Goal: Task Accomplishment & Management: Use online tool/utility

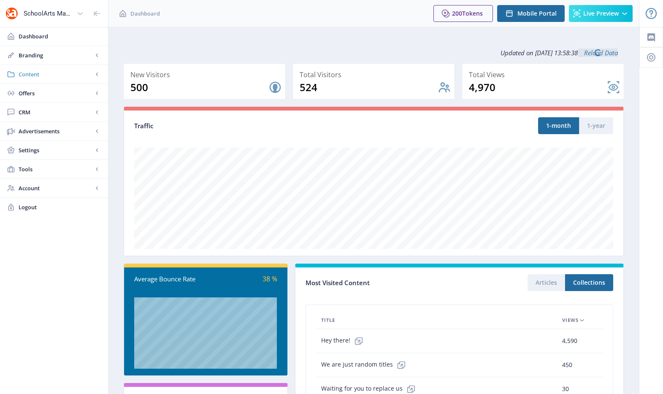
click at [42, 73] on span "Content" at bounding box center [56, 74] width 74 height 8
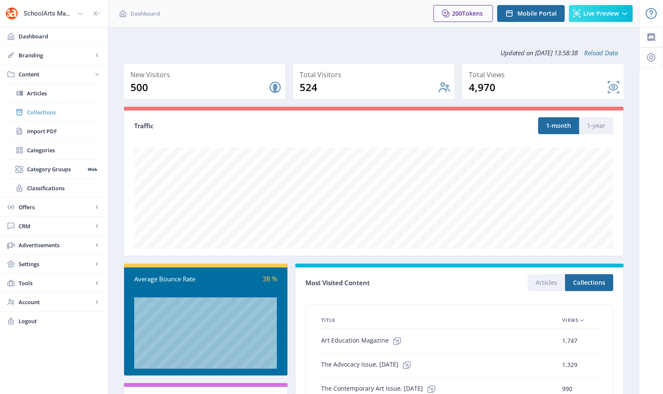
click at [42, 108] on span "Collections" at bounding box center [63, 112] width 73 height 8
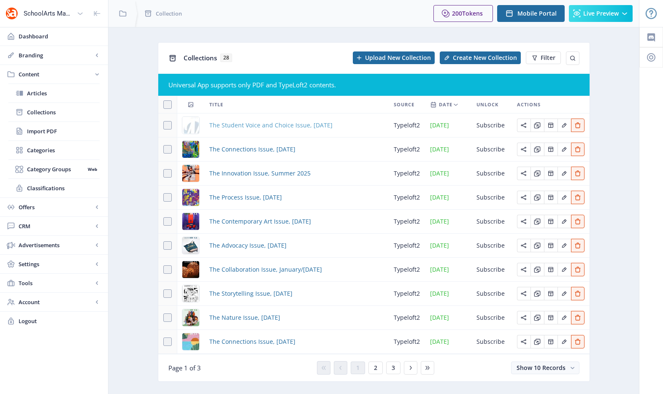
click at [246, 124] on span "The Student Voice and Choice Issue, [DATE]" at bounding box center [270, 125] width 123 height 10
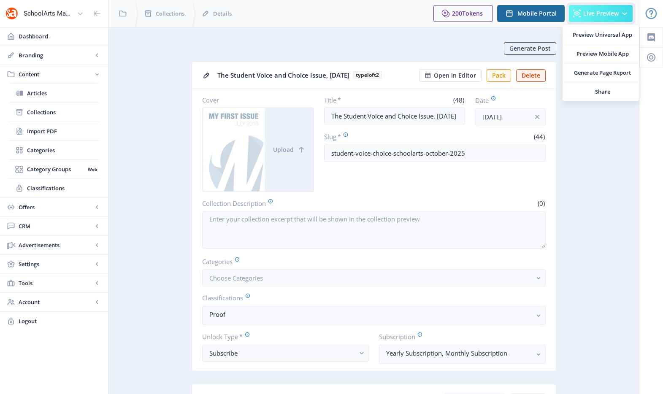
click at [595, 16] on span "Live Preview" at bounding box center [601, 13] width 35 height 7
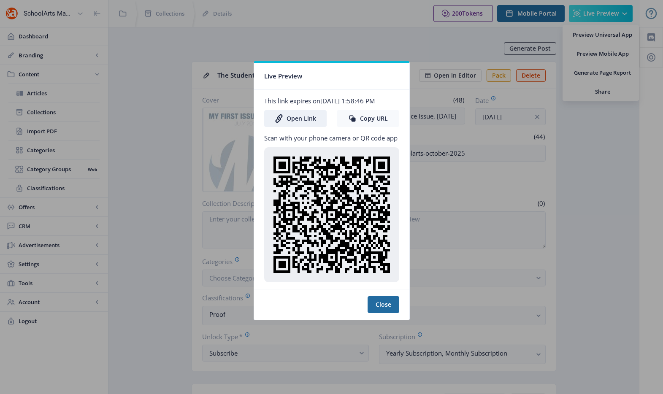
click at [365, 122] on button "Copy URL" at bounding box center [368, 118] width 62 height 17
